Goal: Task Accomplishment & Management: Complete application form

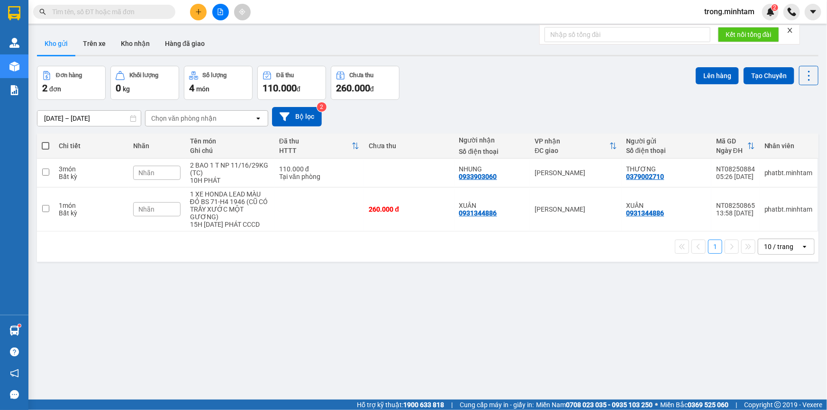
click at [787, 30] on icon "close" at bounding box center [790, 30] width 7 height 7
click at [104, 14] on input "text" at bounding box center [108, 12] width 112 height 10
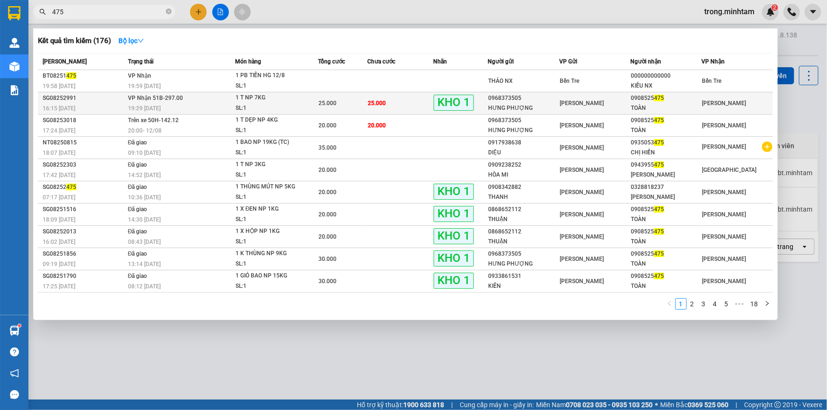
type input "475"
click at [365, 98] on div "25.000" at bounding box center [343, 103] width 48 height 10
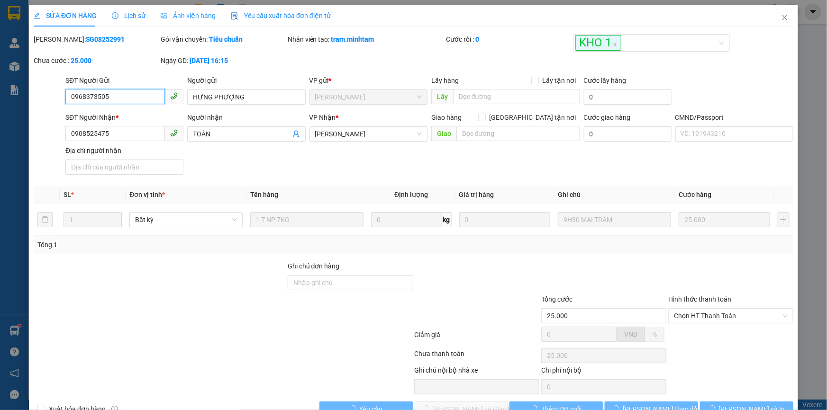
type input "0968373505"
type input "HƯNG PHƯỢNG"
type input "0908525475"
type input "TOÀN"
type input "25.000"
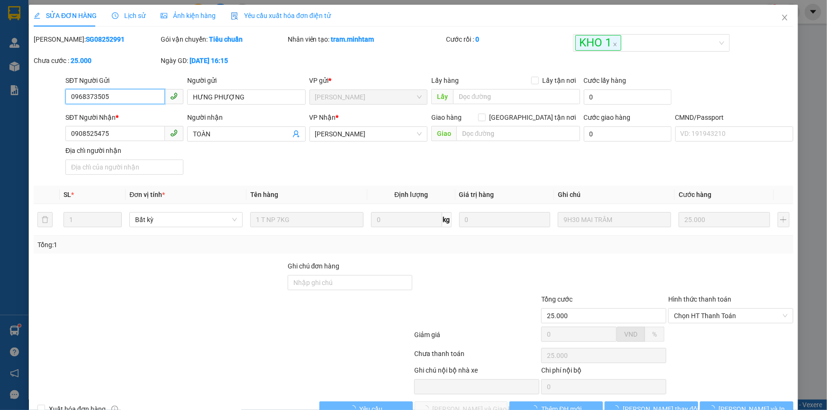
type input "25.000"
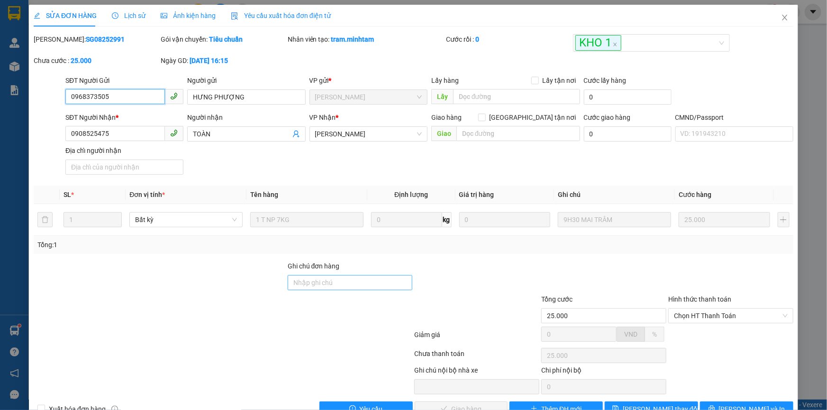
scroll to position [26, 0]
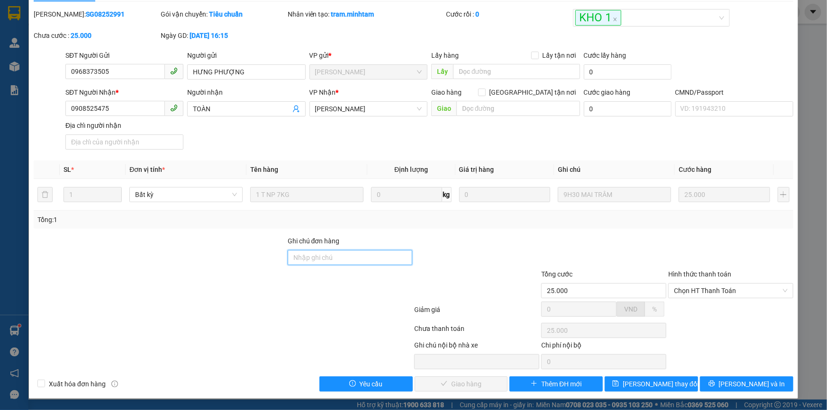
click at [372, 261] on input "Ghi chú đơn hàng" at bounding box center [350, 257] width 125 height 15
type input "gửi bus"
click at [731, 384] on button "[PERSON_NAME] và In" at bounding box center [746, 384] width 93 height 15
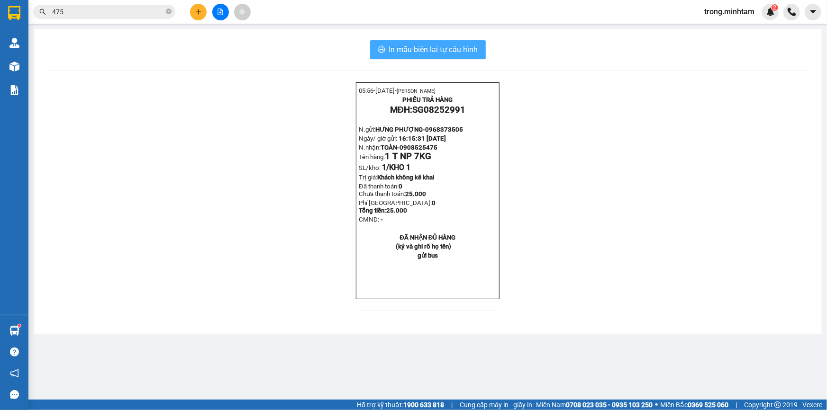
click at [408, 40] on button "In mẫu biên lai tự cấu hình" at bounding box center [428, 49] width 116 height 19
click at [401, 52] on span "In mẫu biên lai tự cấu hình" at bounding box center [433, 50] width 89 height 12
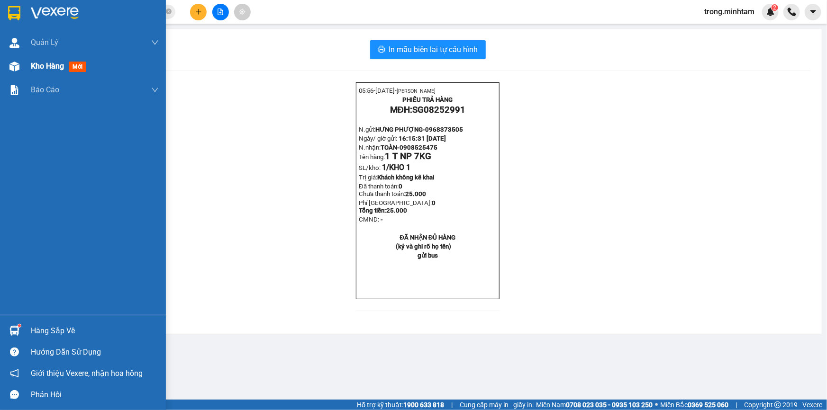
click at [53, 66] on span "Kho hàng" at bounding box center [47, 66] width 33 height 9
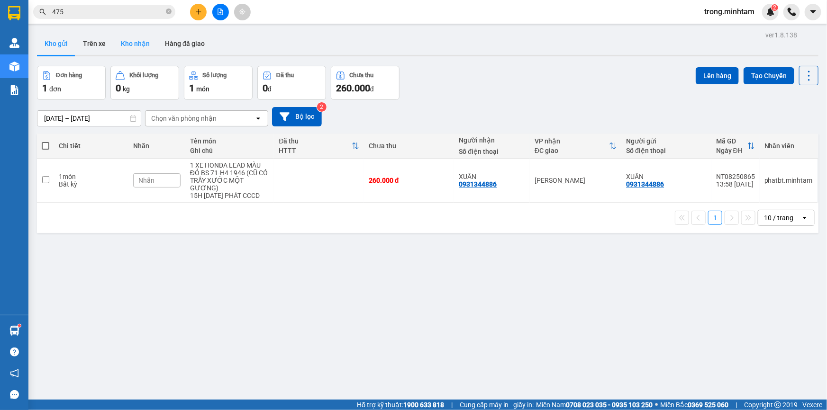
click at [134, 45] on button "Kho nhận" at bounding box center [135, 43] width 44 height 23
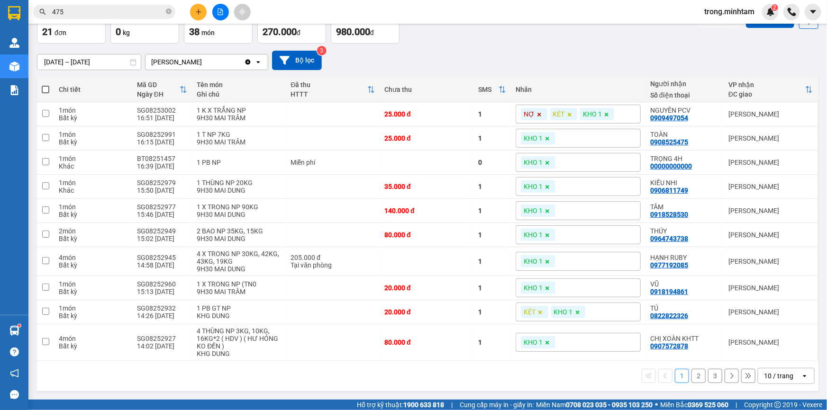
scroll to position [59, 0]
click at [768, 379] on div "10 / trang" at bounding box center [778, 376] width 29 height 9
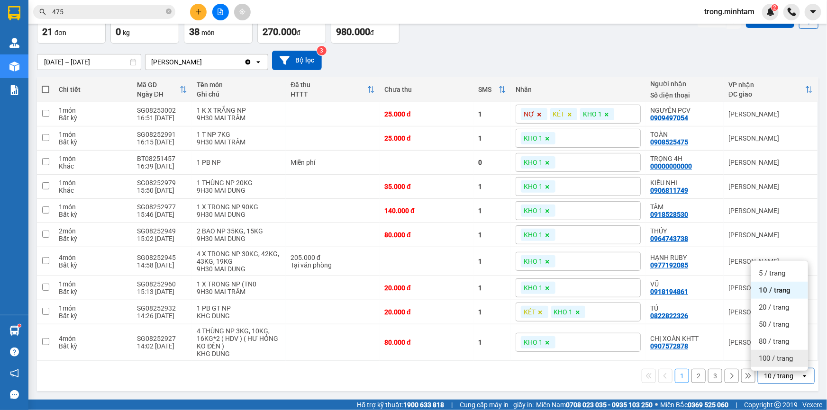
click at [772, 358] on span "100 / trang" at bounding box center [776, 358] width 34 height 9
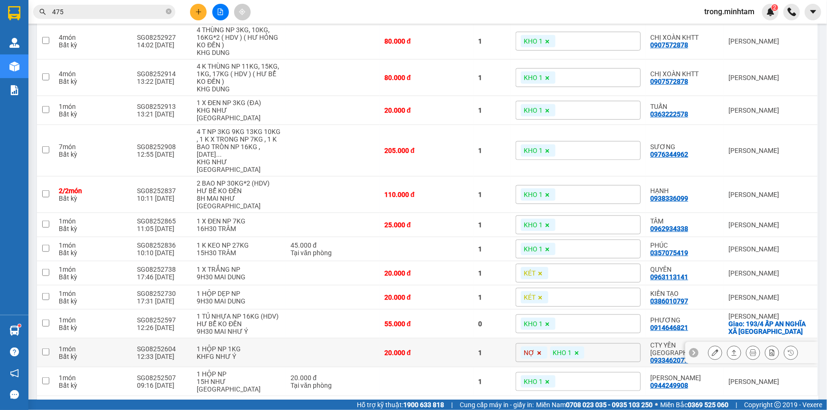
scroll to position [355, 0]
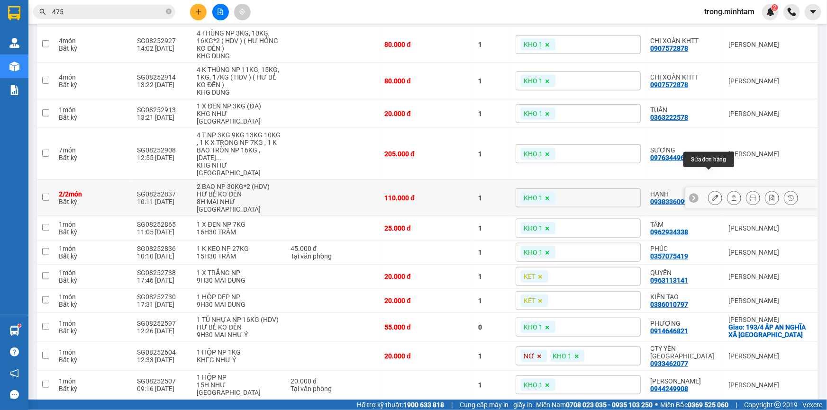
click at [712, 195] on icon at bounding box center [715, 198] width 7 height 7
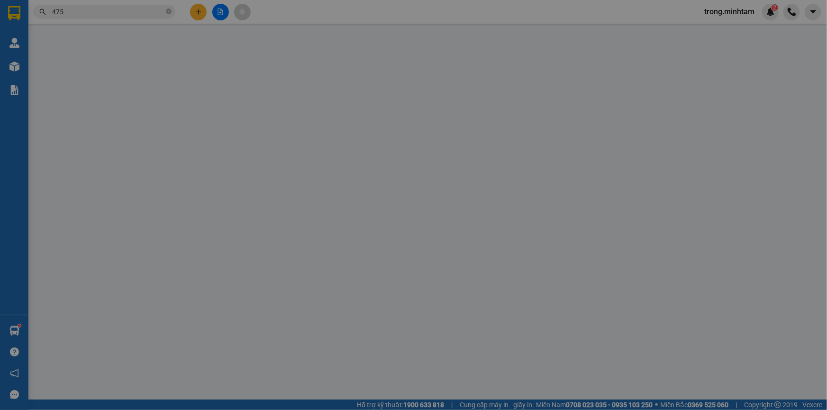
type input "0913909222"
type input "LỢI"
type input "0938336099"
type input "HẠNH"
type input "HCK / NG CHỊU TRÁCH NHIỆM ĐG"
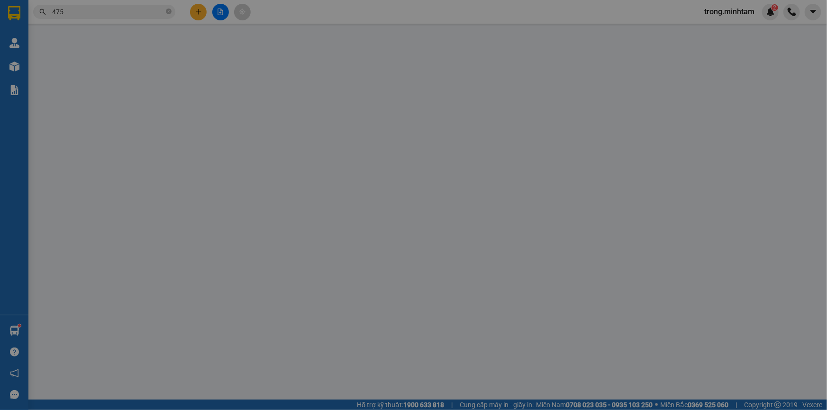
type input "110.000"
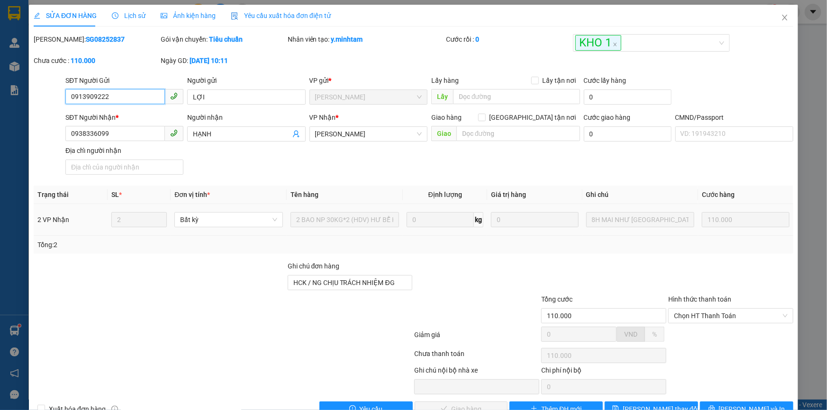
scroll to position [26, 0]
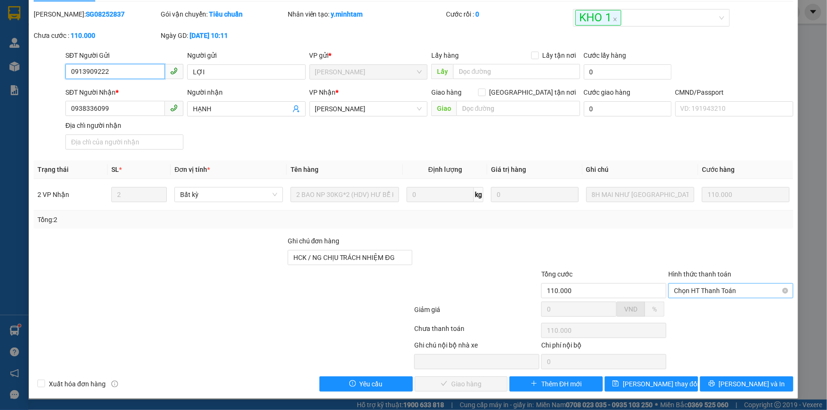
click at [716, 286] on span "Chọn HT Thanh Toán" at bounding box center [731, 291] width 114 height 14
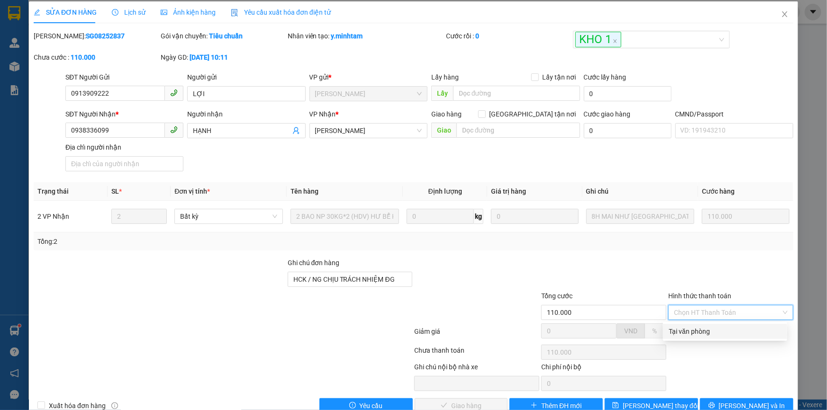
scroll to position [0, 0]
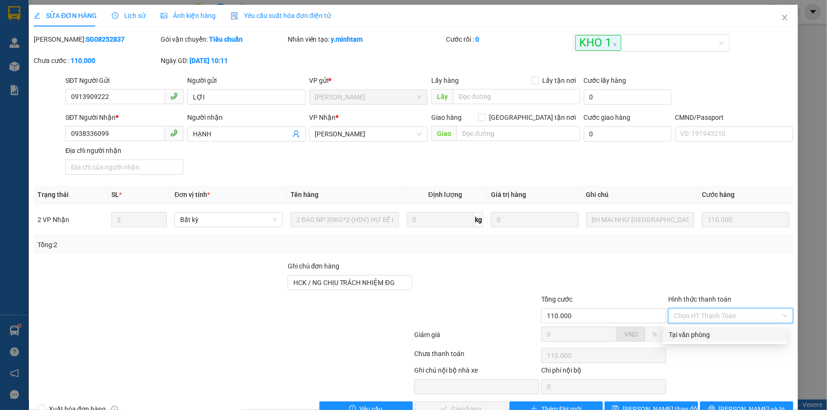
click at [691, 337] on div "Tại văn phòng" at bounding box center [725, 335] width 113 height 10
type input "0"
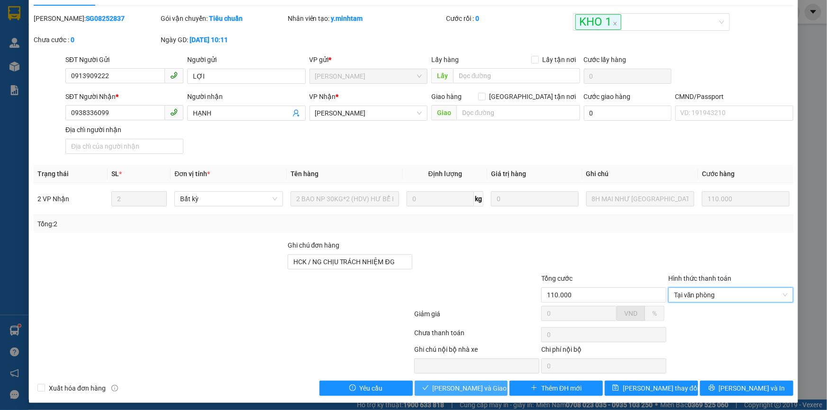
scroll to position [26, 0]
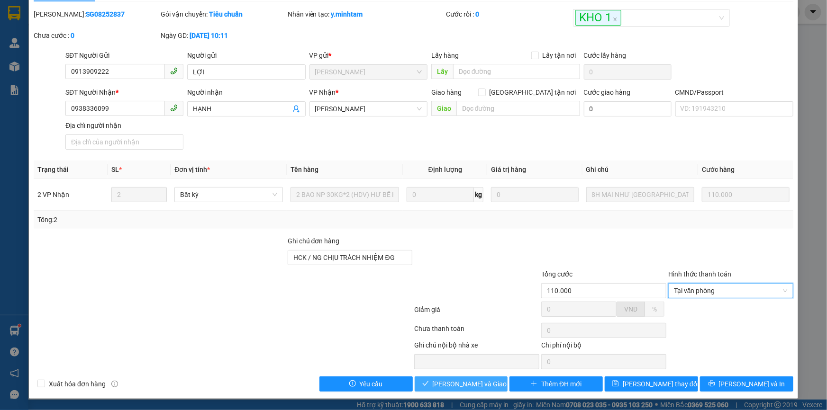
click at [460, 389] on span "[PERSON_NAME] và Giao hàng" at bounding box center [478, 384] width 91 height 10
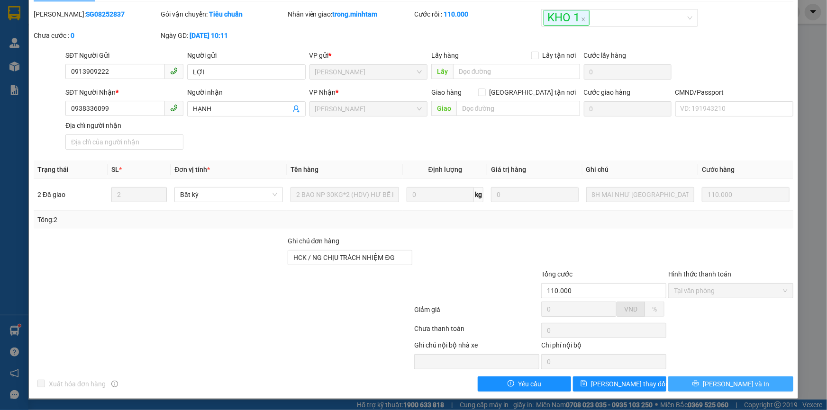
click at [717, 383] on span "[PERSON_NAME] và In" at bounding box center [736, 384] width 66 height 10
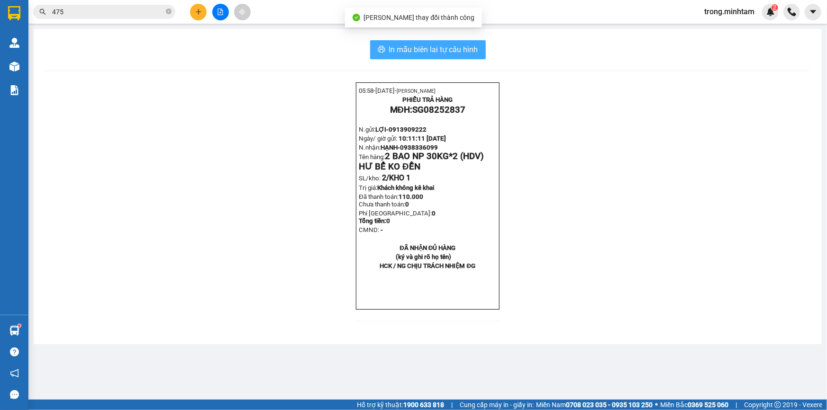
click at [428, 50] on span "In mẫu biên lai tự cấu hình" at bounding box center [433, 50] width 89 height 12
